Goal: Communication & Community: Answer question/provide support

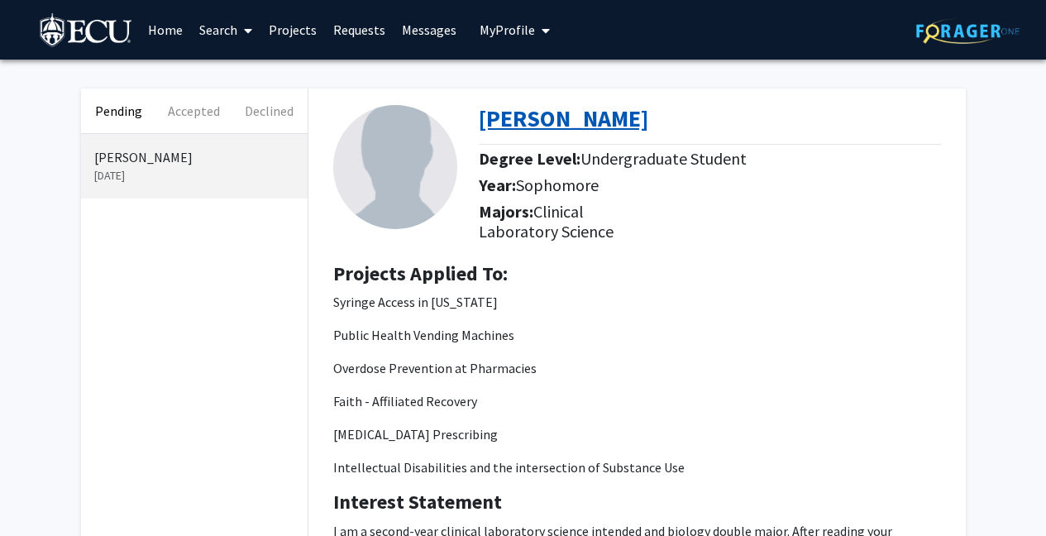
click at [612, 117] on b "[PERSON_NAME]" at bounding box center [563, 118] width 169 height 30
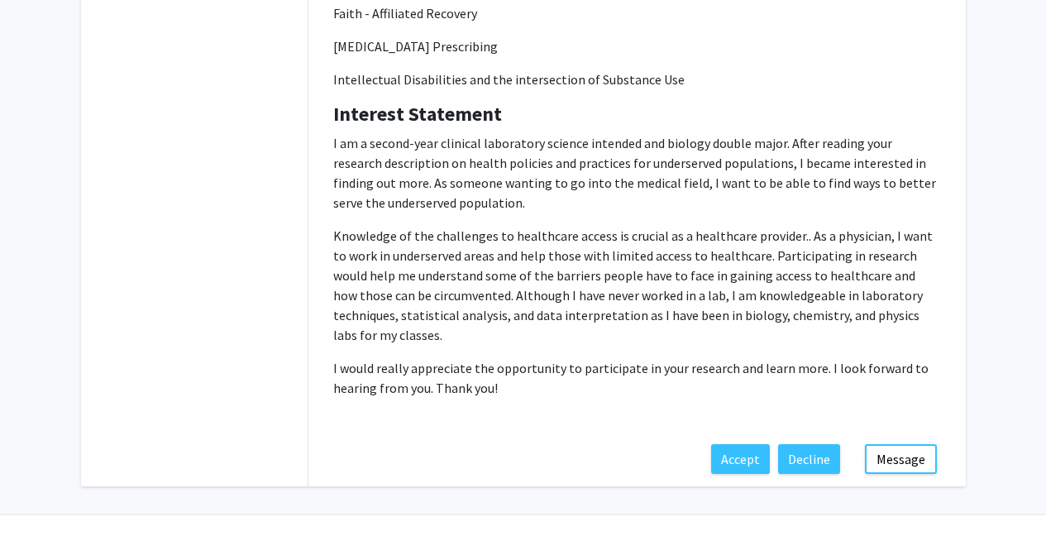
scroll to position [425, 0]
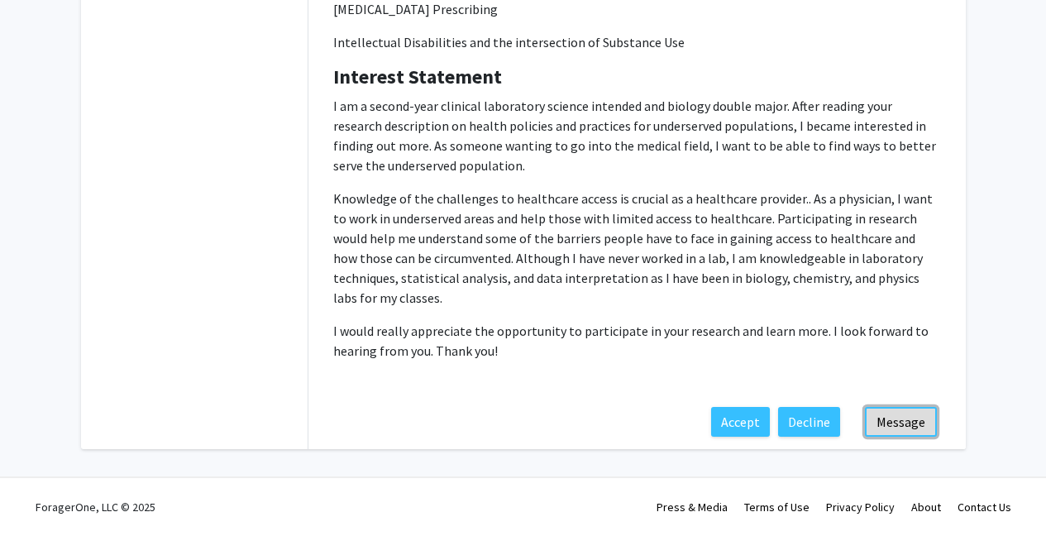
click at [927, 417] on button "Message" at bounding box center [901, 422] width 72 height 30
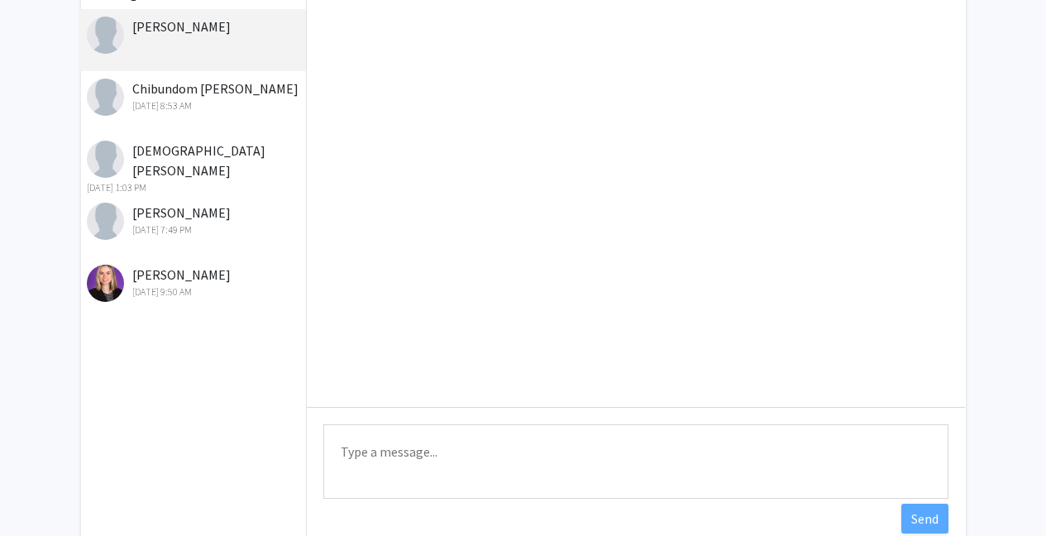
scroll to position [111, 0]
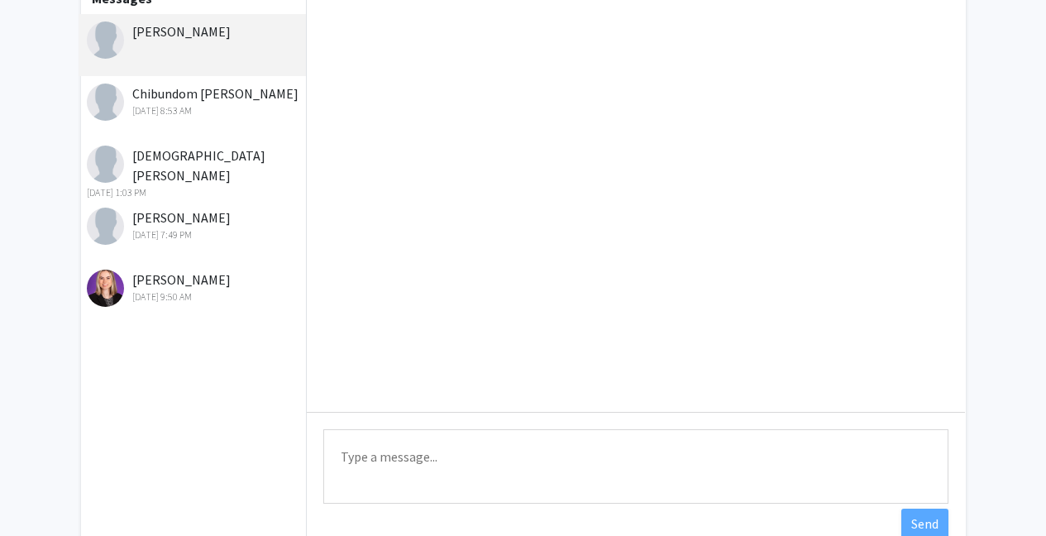
click at [379, 452] on textarea "Type a message" at bounding box center [635, 466] width 625 height 74
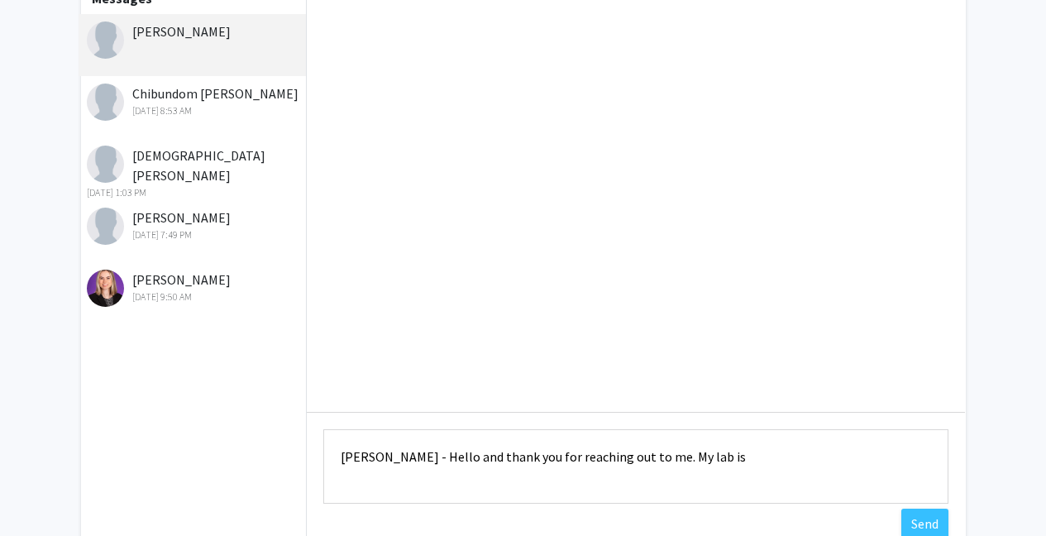
type textarea "Samielle - Hello and thank you for reaching out to me. My lab is"
